Goal: Task Accomplishment & Management: Use online tool/utility

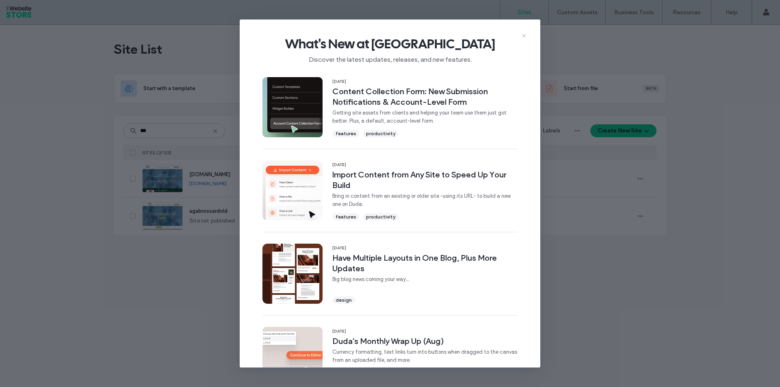
click at [524, 35] on use at bounding box center [524, 36] width 4 height 4
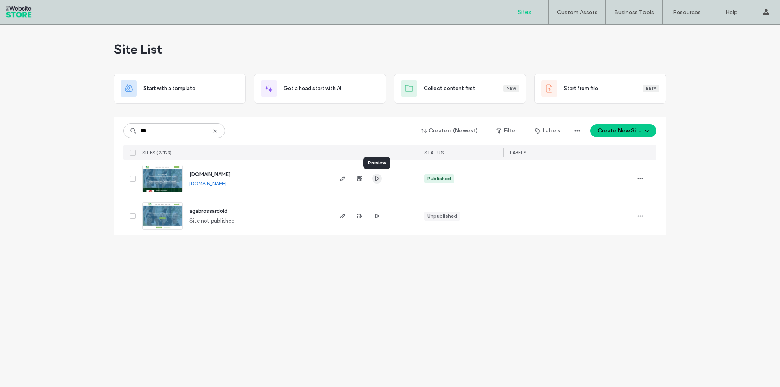
click at [377, 177] on use "button" at bounding box center [377, 178] width 4 height 5
click at [339, 183] on span "button" at bounding box center [343, 179] width 10 height 10
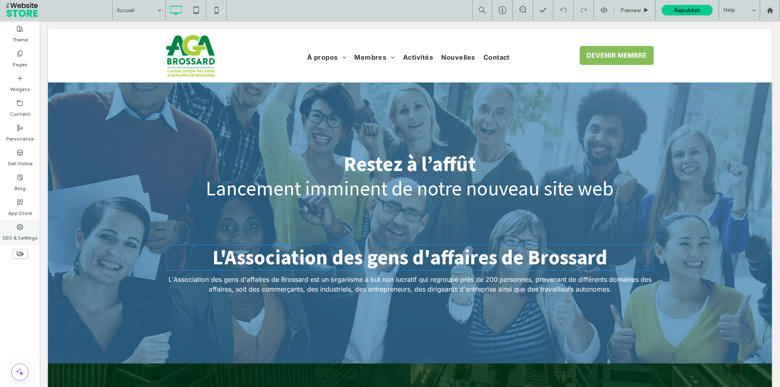
click at [30, 227] on div "SEO & Settings" at bounding box center [20, 232] width 40 height 25
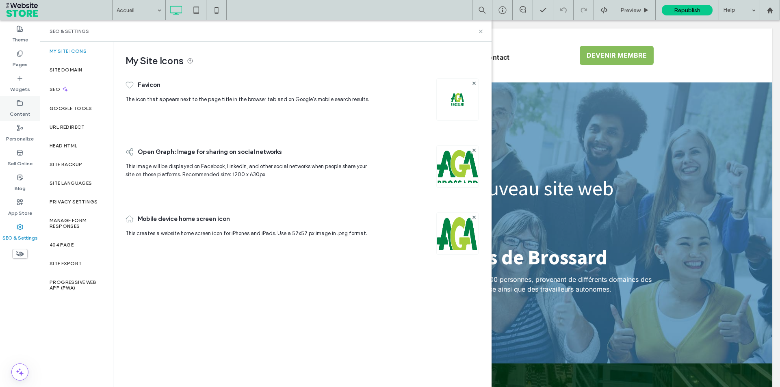
click at [17, 116] on label "Content" at bounding box center [20, 111] width 21 height 11
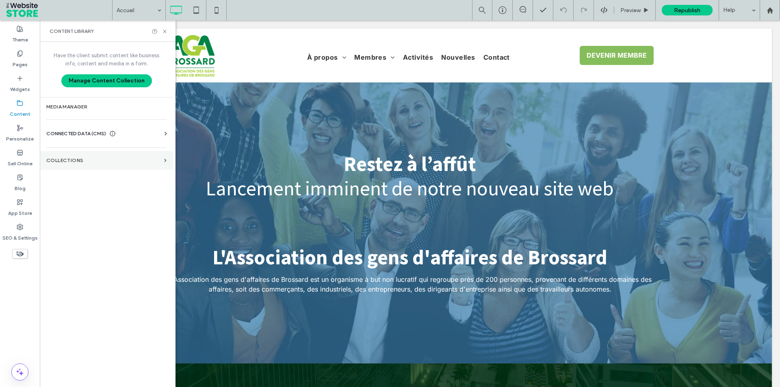
click at [95, 156] on section "Collections" at bounding box center [106, 160] width 133 height 19
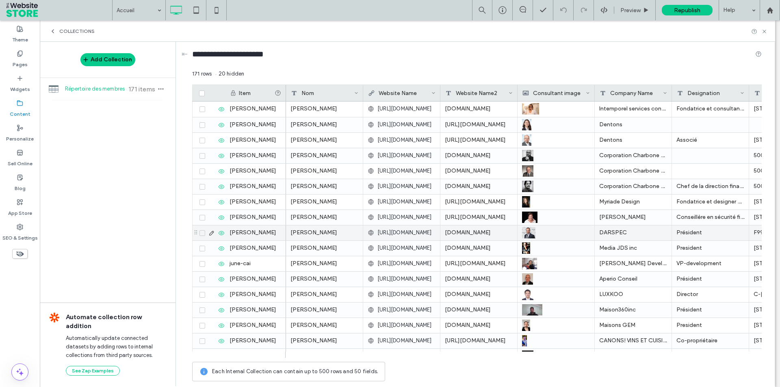
click at [459, 73] on div "171 rows 20 hidden" at bounding box center [476, 77] width 569 height 15
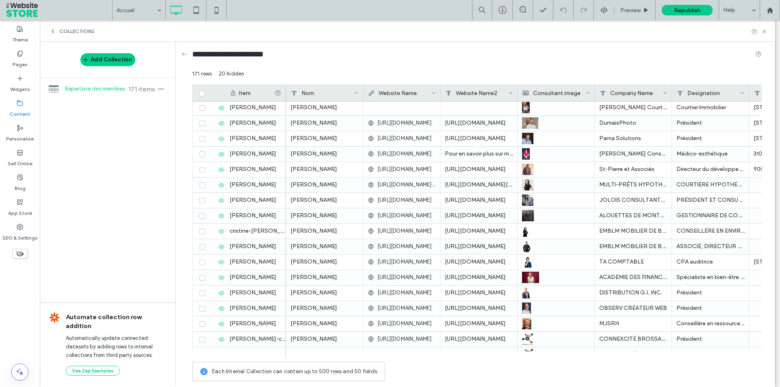
scroll to position [1502, 0]
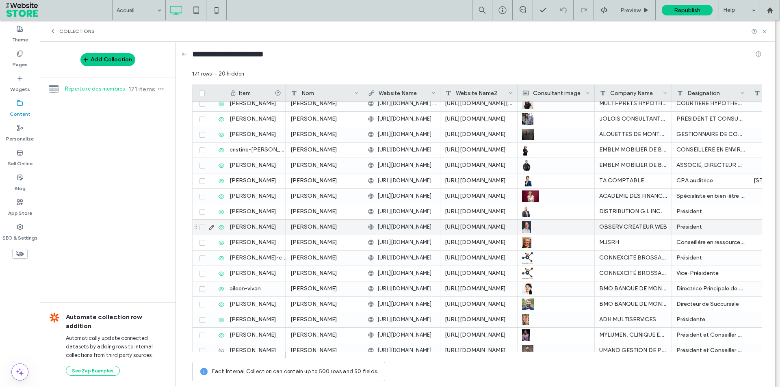
click at [211, 227] on icon at bounding box center [211, 227] width 6 height 6
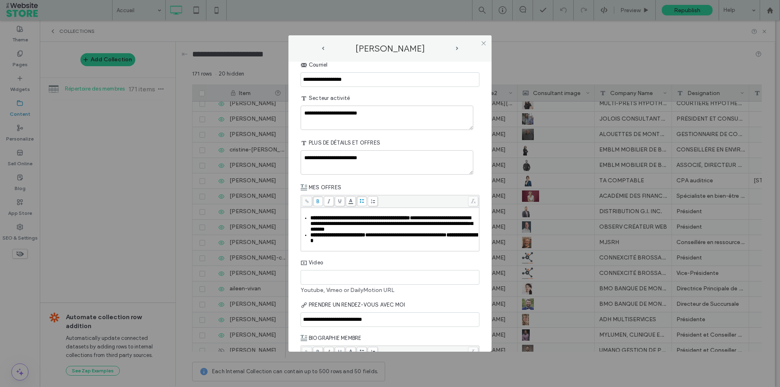
scroll to position [435, 0]
click at [484, 43] on icon at bounding box center [483, 43] width 6 height 6
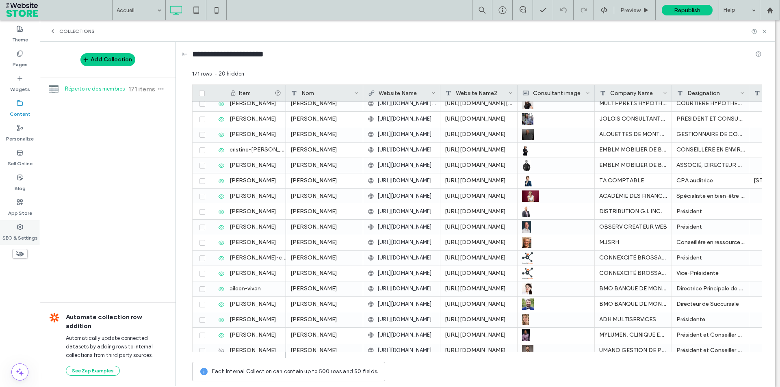
click at [19, 235] on label "SEO & Settings" at bounding box center [19, 235] width 35 height 11
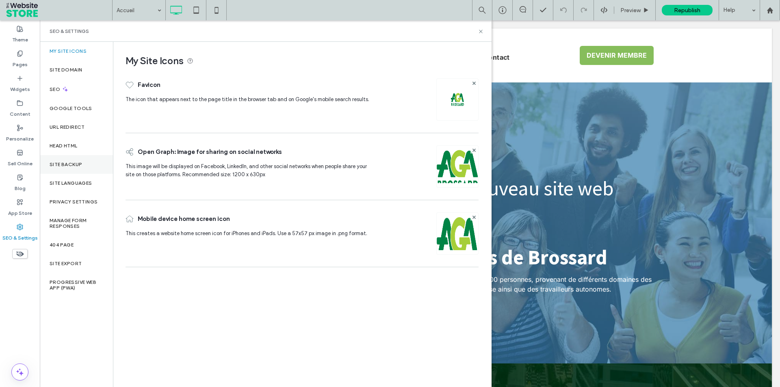
click at [75, 169] on div "Site Backup" at bounding box center [76, 164] width 73 height 19
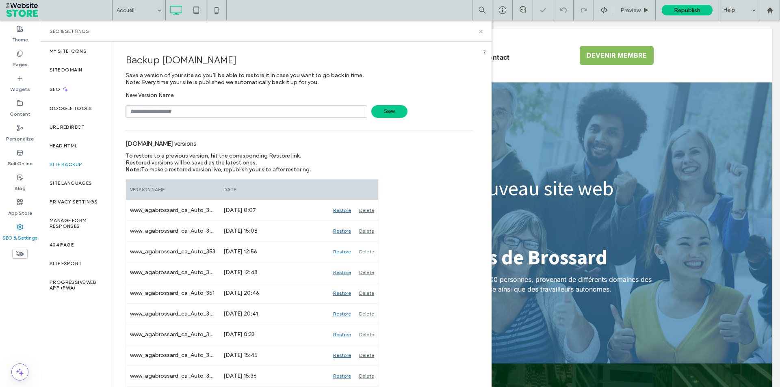
scroll to position [0, 0]
click at [179, 110] on input "text" at bounding box center [246, 111] width 242 height 13
drag, startPoint x: 202, startPoint y: 113, endPoint x: 173, endPoint y: 114, distance: 28.8
click at [173, 114] on input "**********" at bounding box center [246, 111] width 242 height 13
type input "**********"
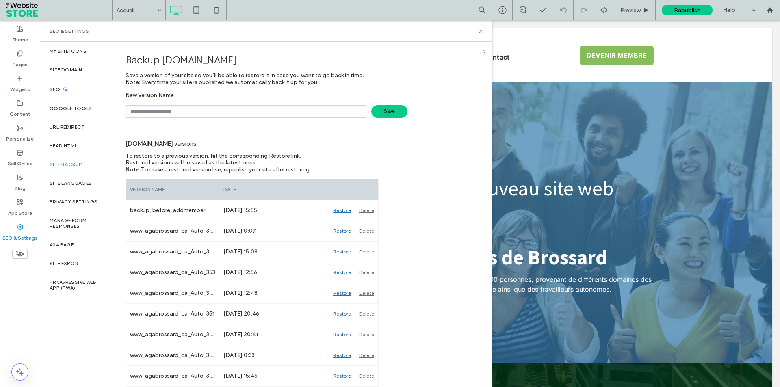
click at [24, 228] on div "SEO & Settings" at bounding box center [20, 232] width 40 height 25
click at [15, 113] on label "Content" at bounding box center [20, 111] width 21 height 11
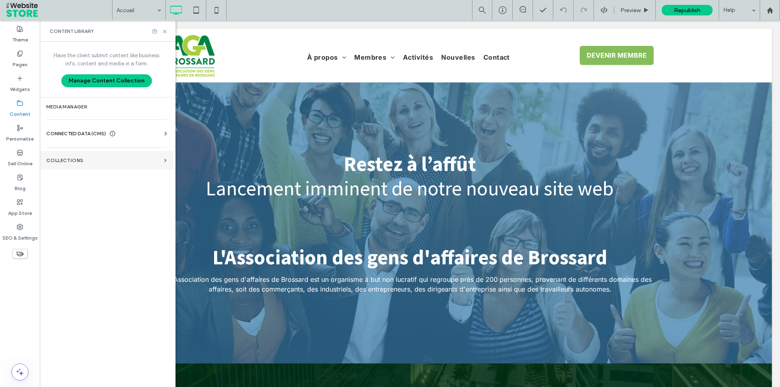
click at [77, 161] on label "Collections" at bounding box center [103, 161] width 115 height 6
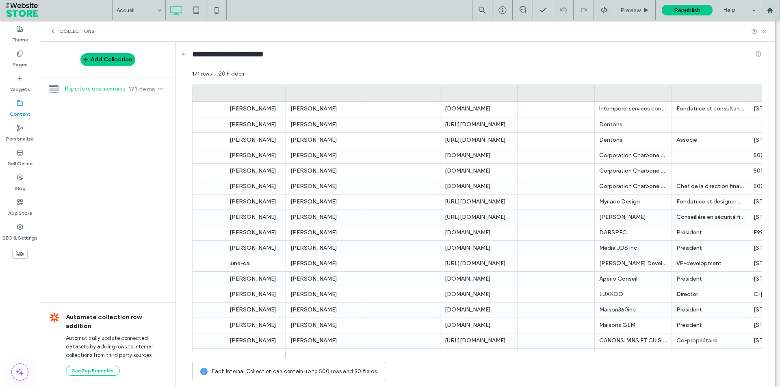
click at [110, 90] on span "Répertoire des membres" at bounding box center [95, 89] width 61 height 8
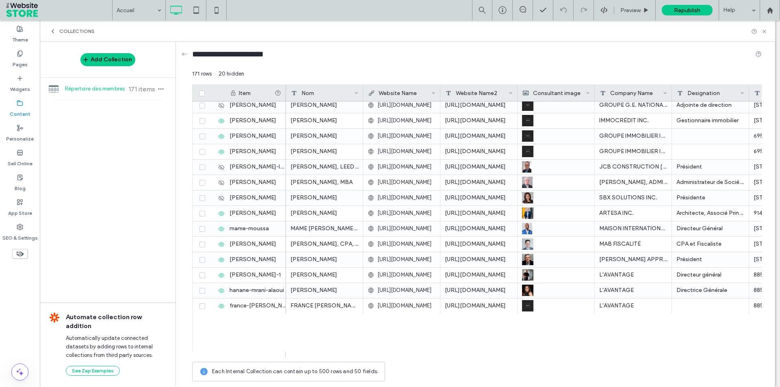
scroll to position [1998, 0]
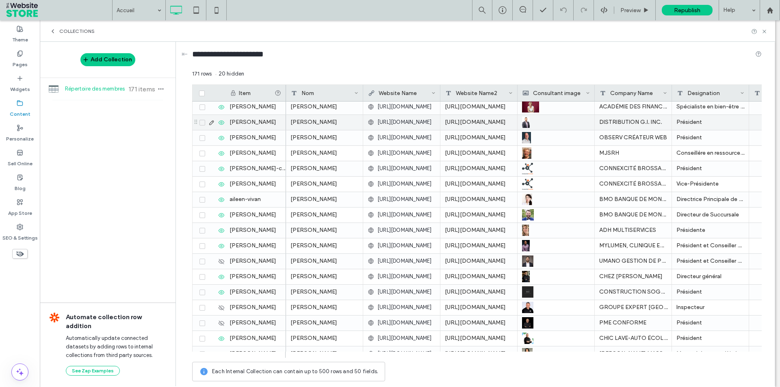
scroll to position [1551, 0]
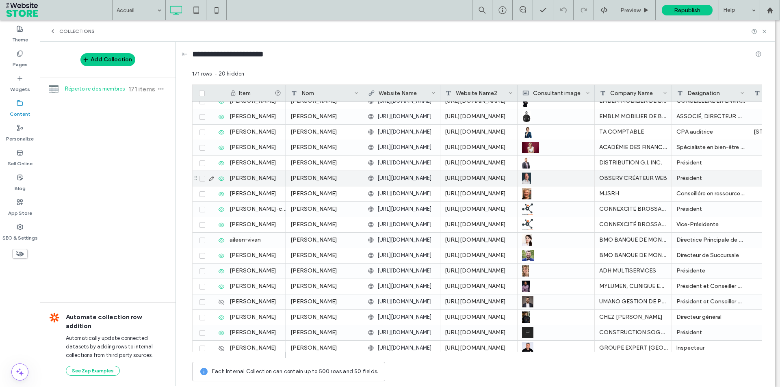
click at [210, 179] on use at bounding box center [211, 178] width 4 height 4
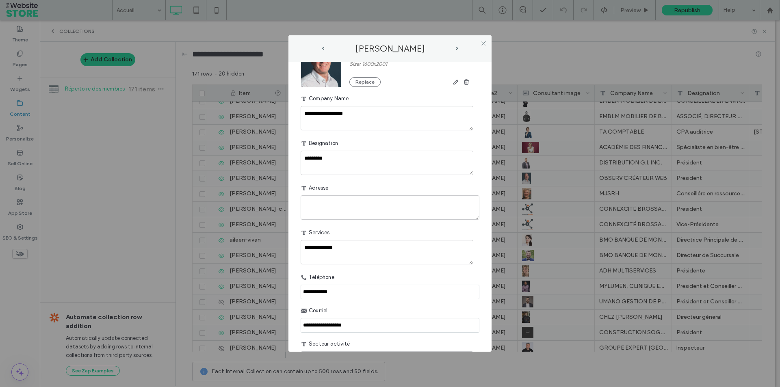
scroll to position [203, 0]
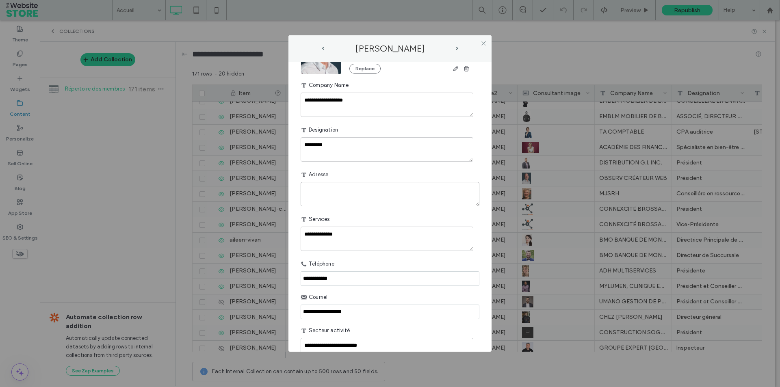
click at [365, 194] on textarea "plain-text-cell" at bounding box center [389, 194] width 179 height 24
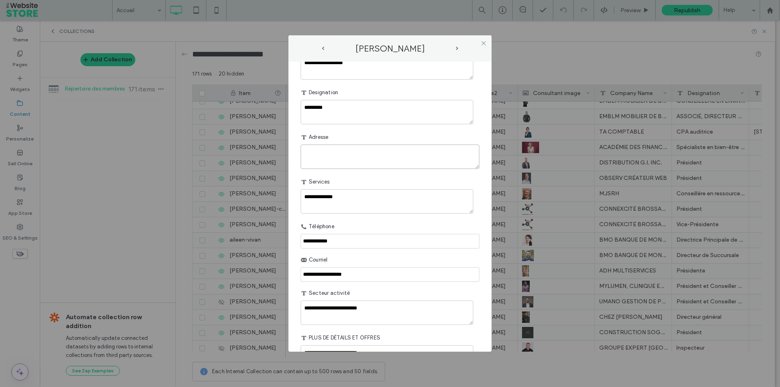
scroll to position [244, 0]
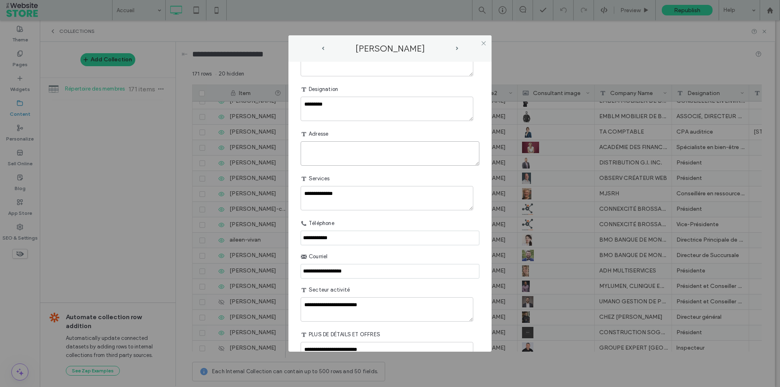
paste textarea "**********"
paste textarea "*******"
paste textarea "********"
paste textarea "*******"
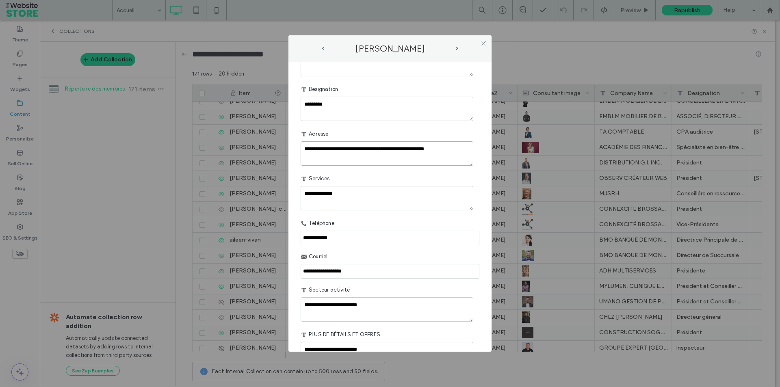
type textarea "**********"
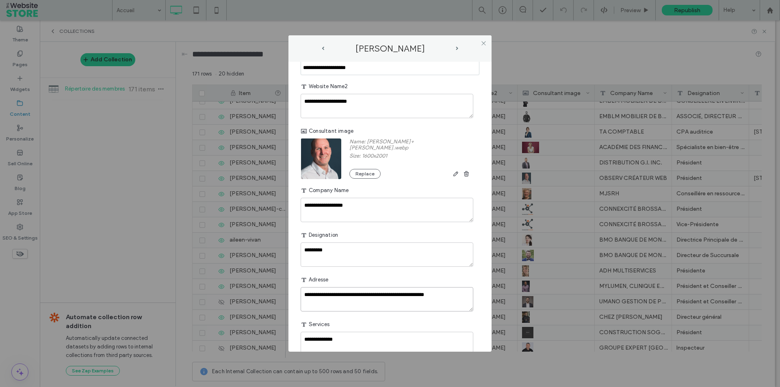
scroll to position [0, 0]
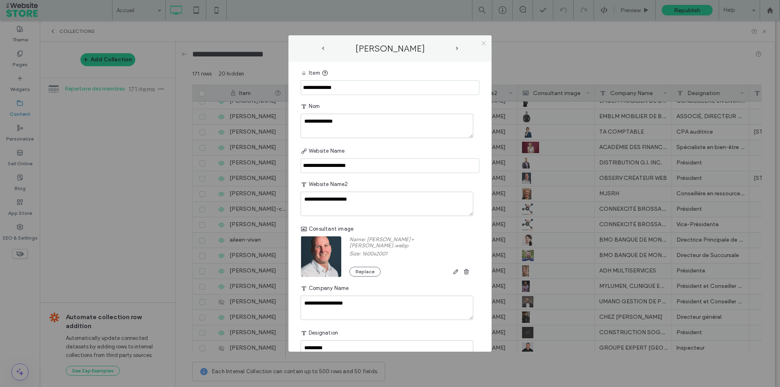
click at [484, 46] on icon at bounding box center [483, 43] width 6 height 6
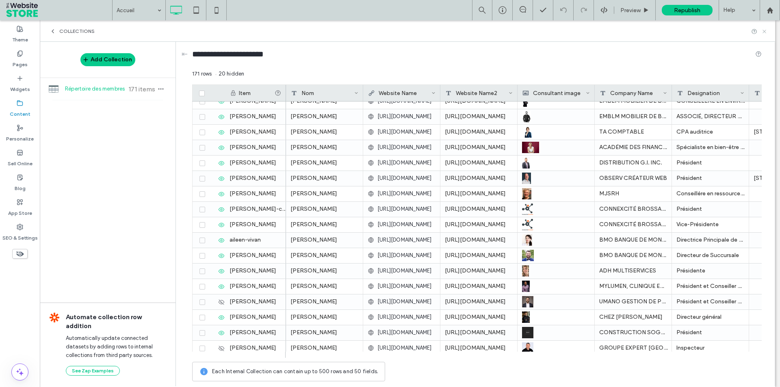
click at [765, 32] on use at bounding box center [763, 31] width 3 height 3
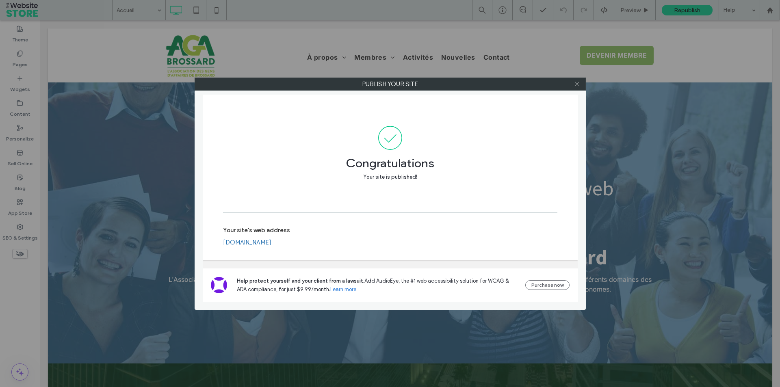
click at [579, 82] on icon at bounding box center [577, 84] width 6 height 6
